Goal: Information Seeking & Learning: Learn about a topic

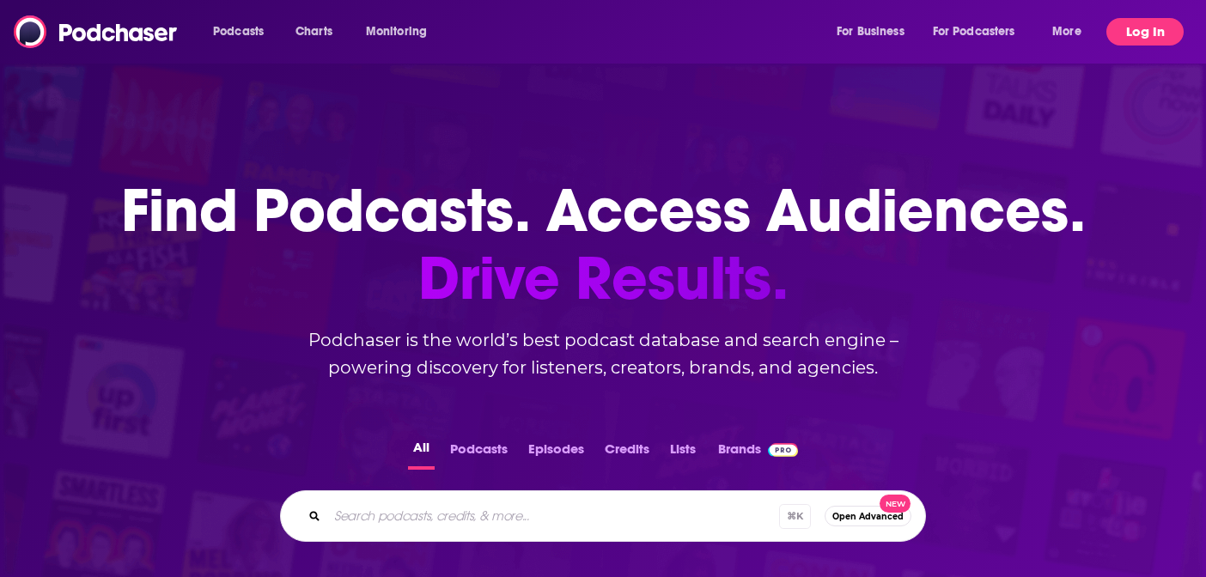
click at [1134, 31] on button "Log In" at bounding box center [1144, 31] width 77 height 27
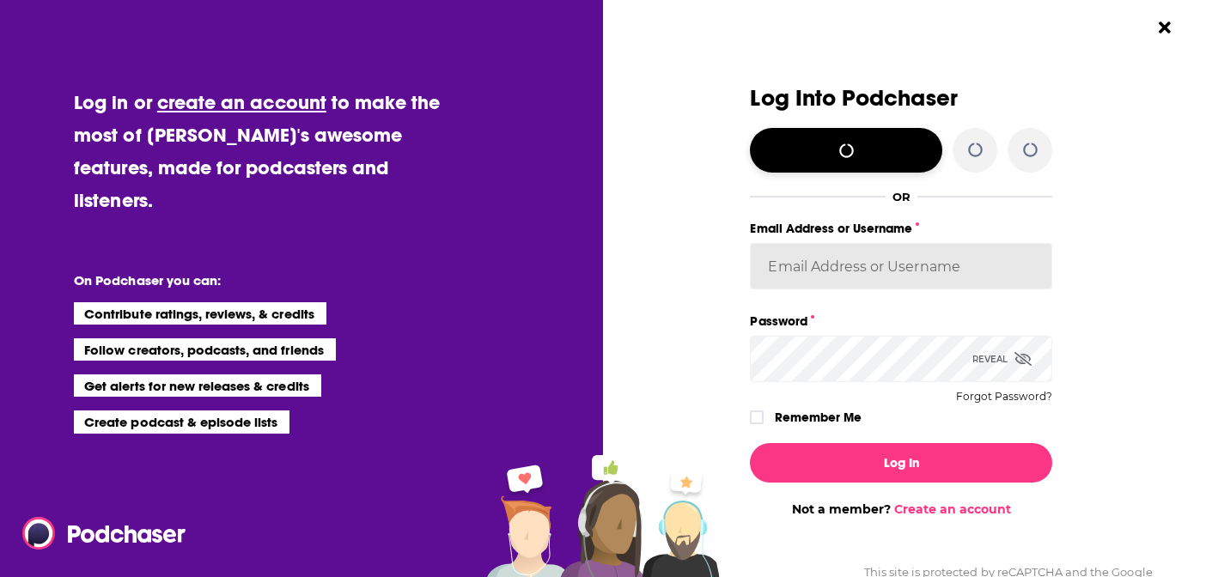
type input "[EMAIL_ADDRESS][DOMAIN_NAME]"
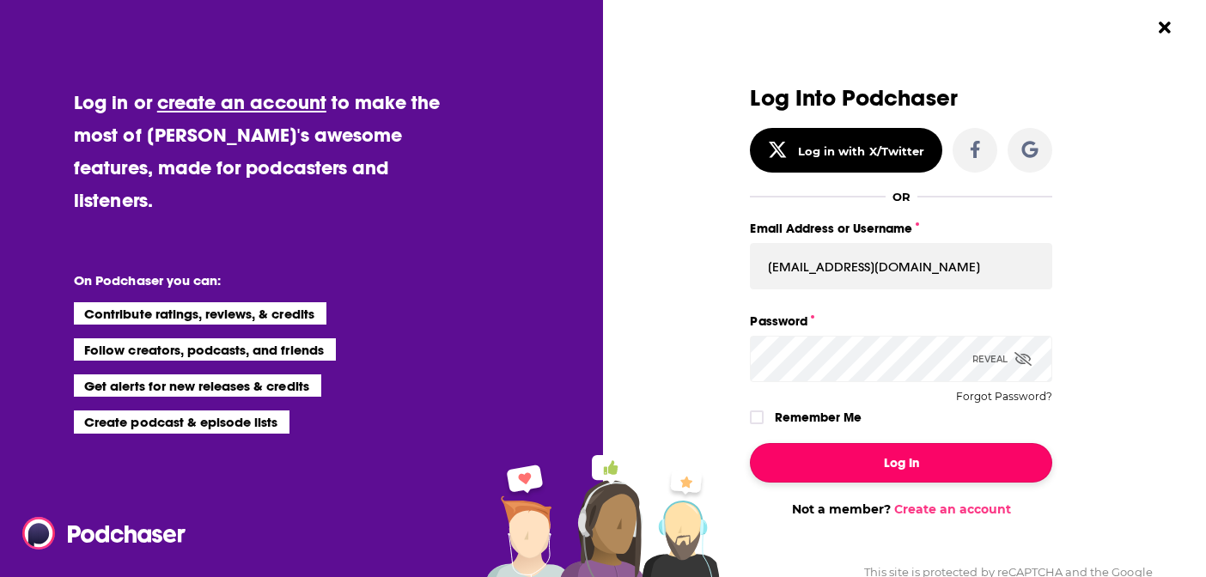
click at [880, 455] on button "Log In" at bounding box center [901, 463] width 302 height 40
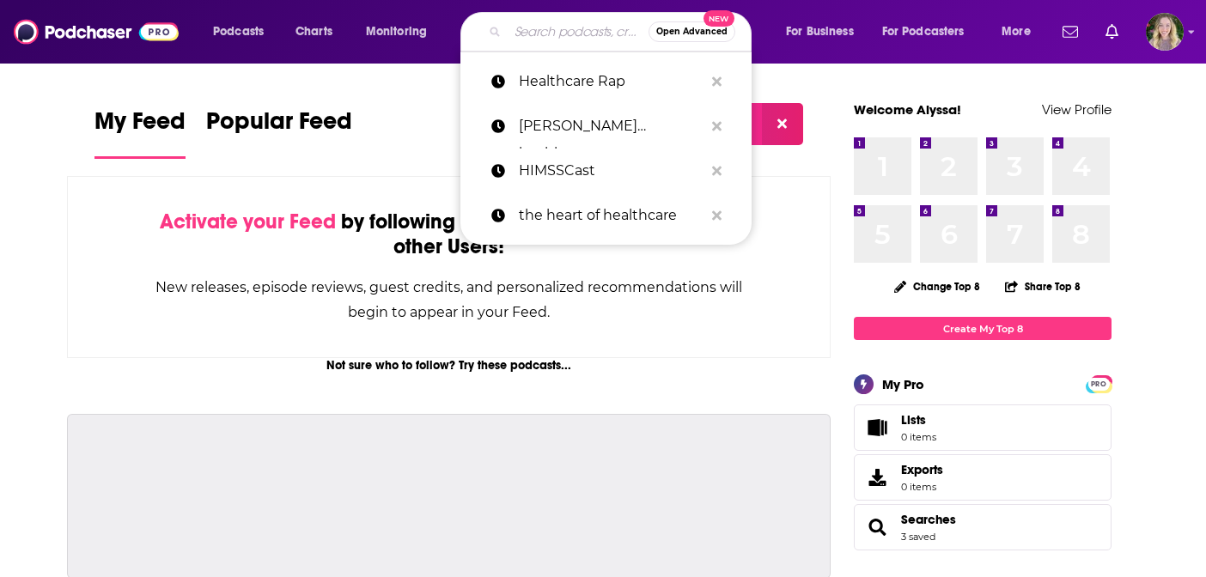
click at [544, 41] on input "Search podcasts, credits, & more..." at bounding box center [578, 31] width 141 height 27
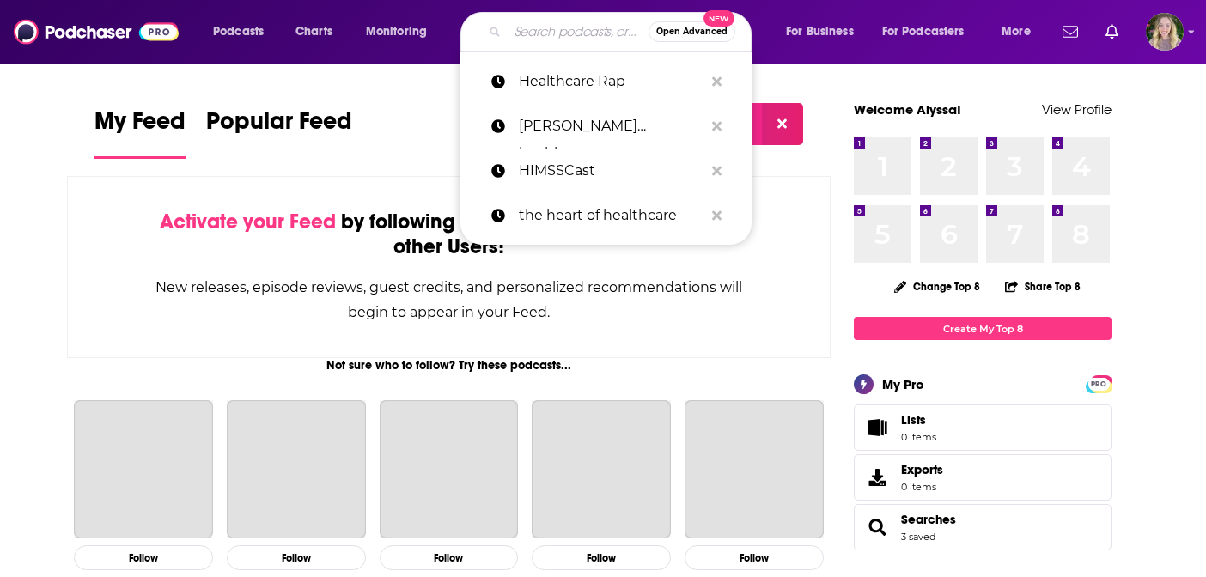
paste input "Growth Think Tank podcast,"
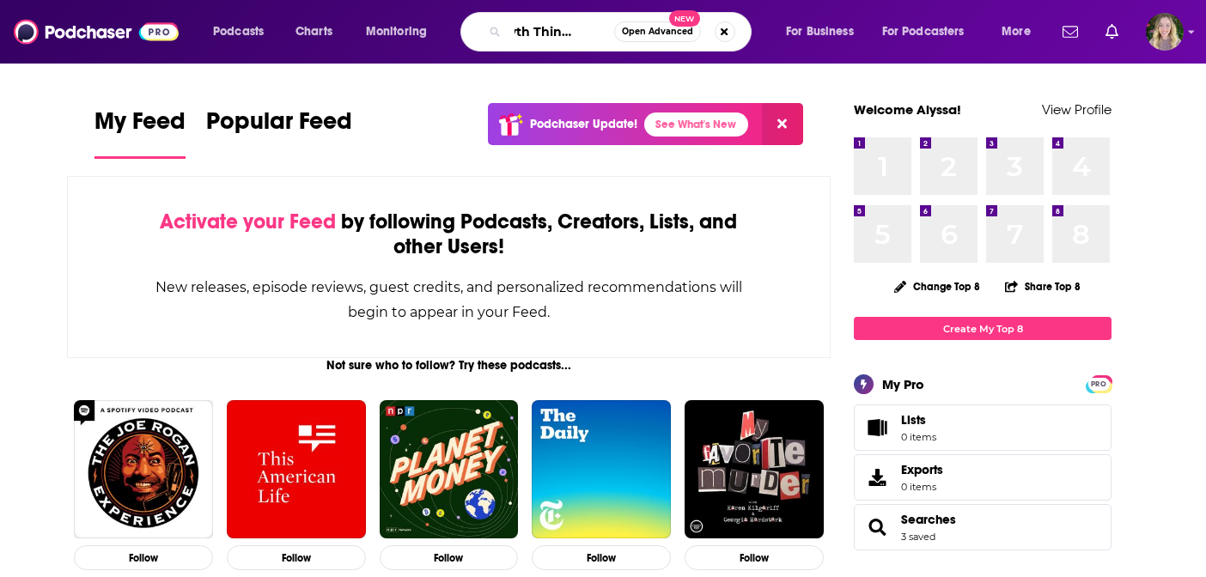
scroll to position [0, 29]
type input "Growth Think Tank"
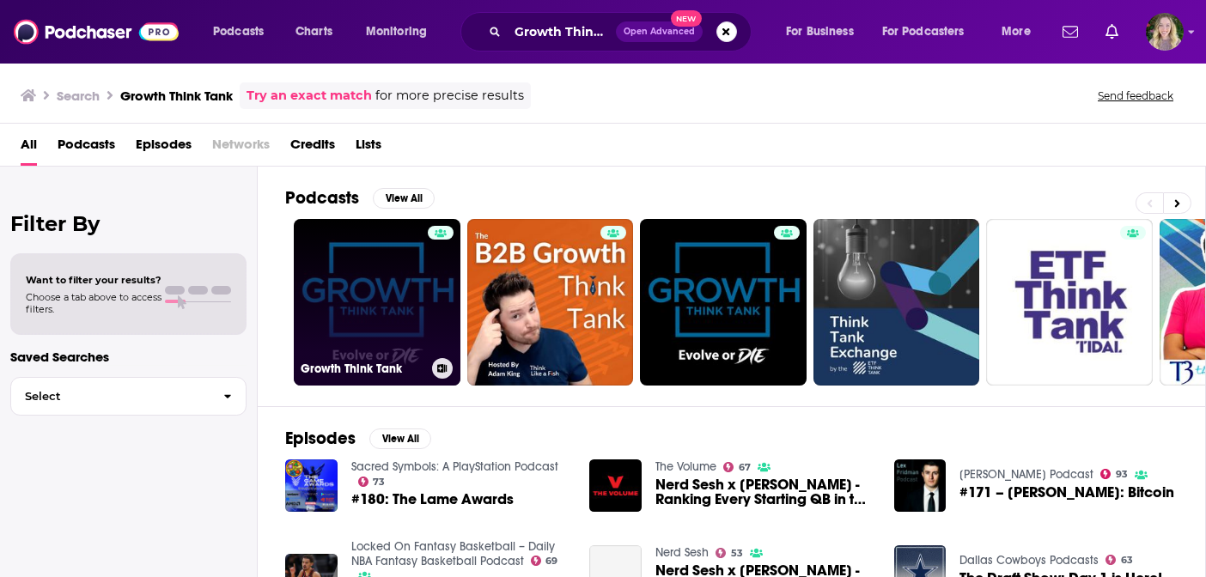
click at [392, 291] on link "Growth Think Tank" at bounding box center [377, 302] width 167 height 167
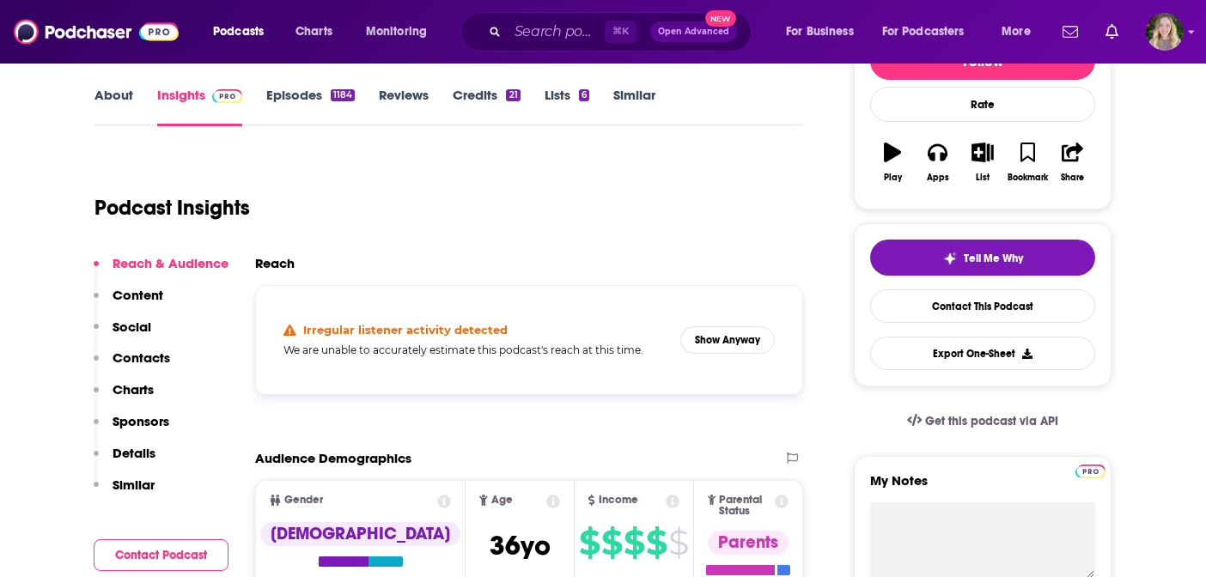
scroll to position [271, 0]
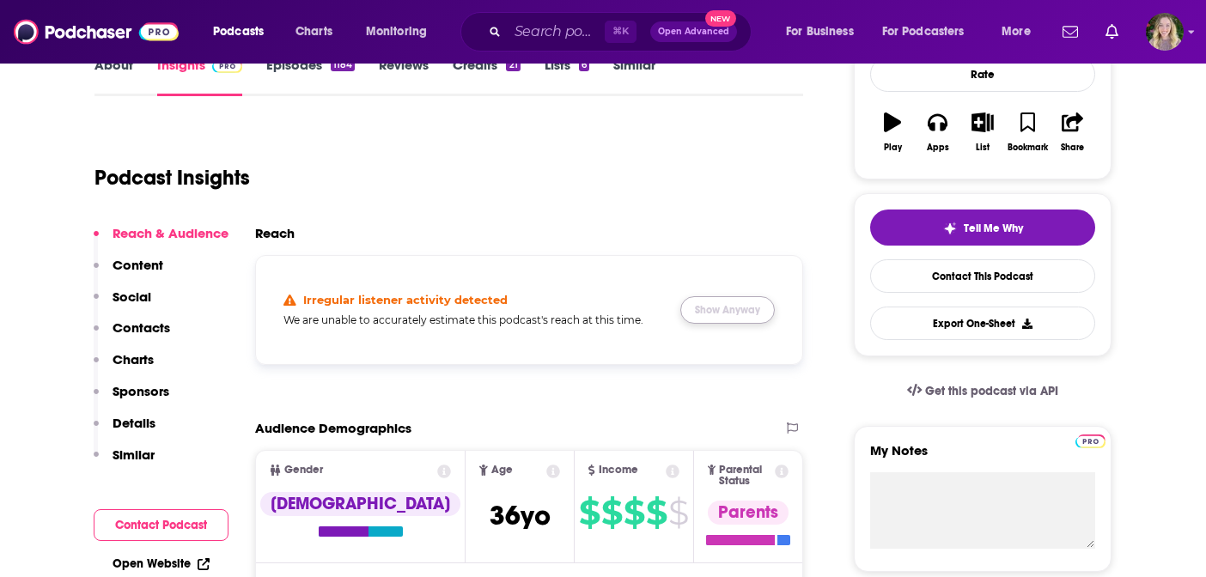
click at [709, 316] on button "Show Anyway" at bounding box center [727, 309] width 94 height 27
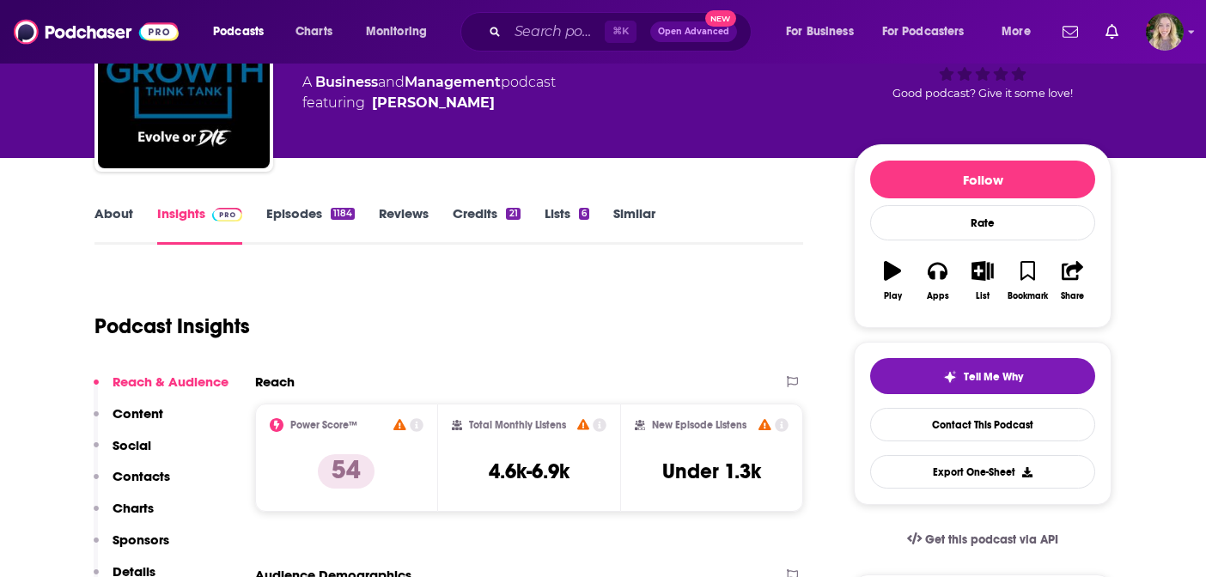
scroll to position [0, 0]
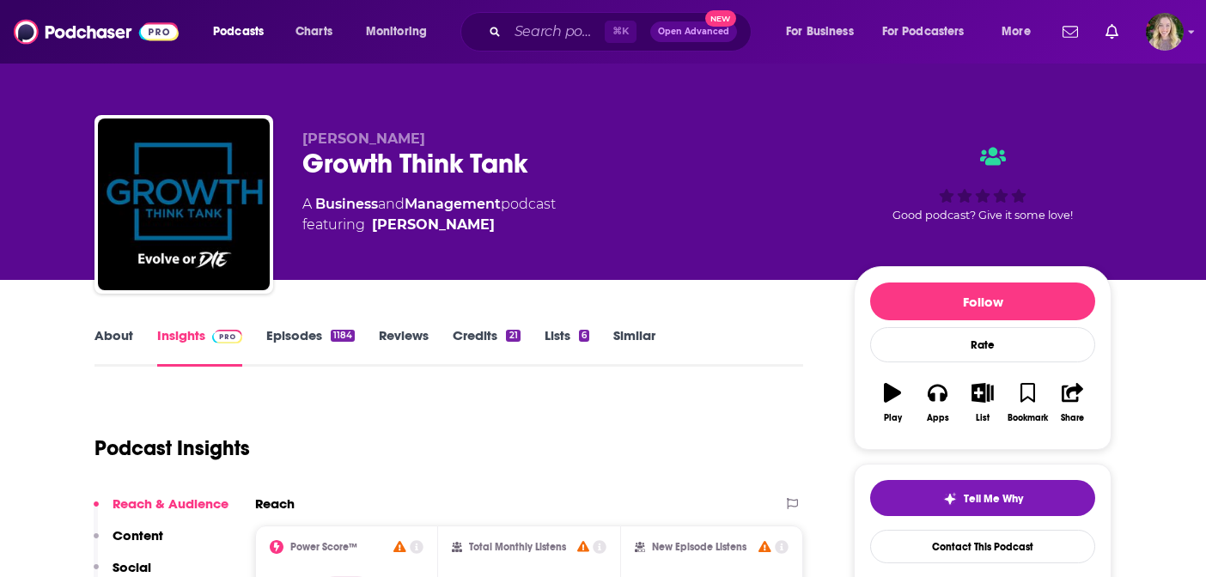
click at [128, 326] on div "About Insights Episodes 1184 Reviews Credits 21 Lists 6 Similar" at bounding box center [448, 346] width 709 height 42
click at [118, 341] on link "About" at bounding box center [113, 347] width 39 height 40
